Goal: Transaction & Acquisition: Purchase product/service

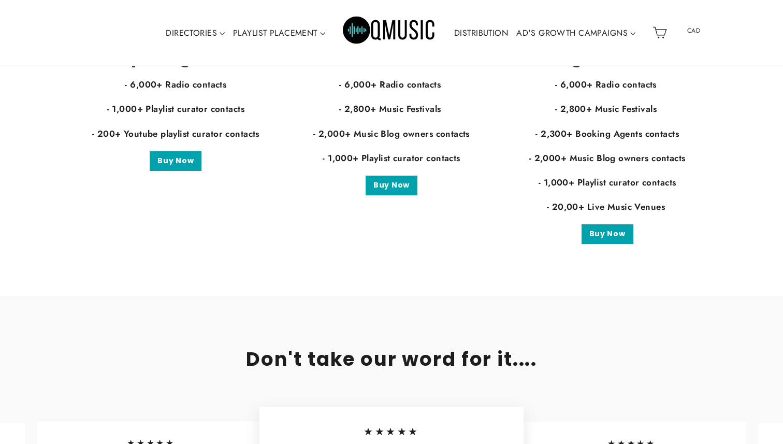
scroll to position [2167, 0]
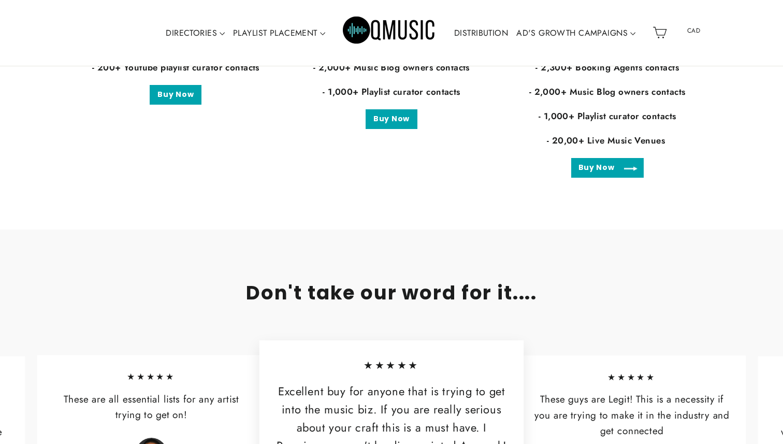
click at [612, 174] on link "Buy Now" at bounding box center [607, 168] width 72 height 20
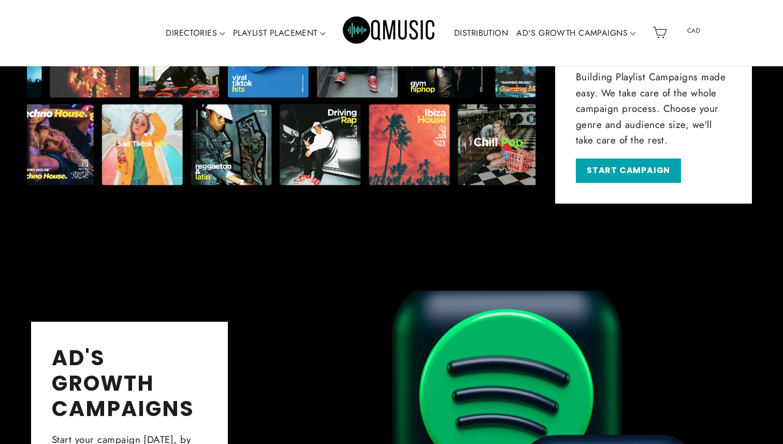
scroll to position [752, 0]
